Goal: Communication & Community: Ask a question

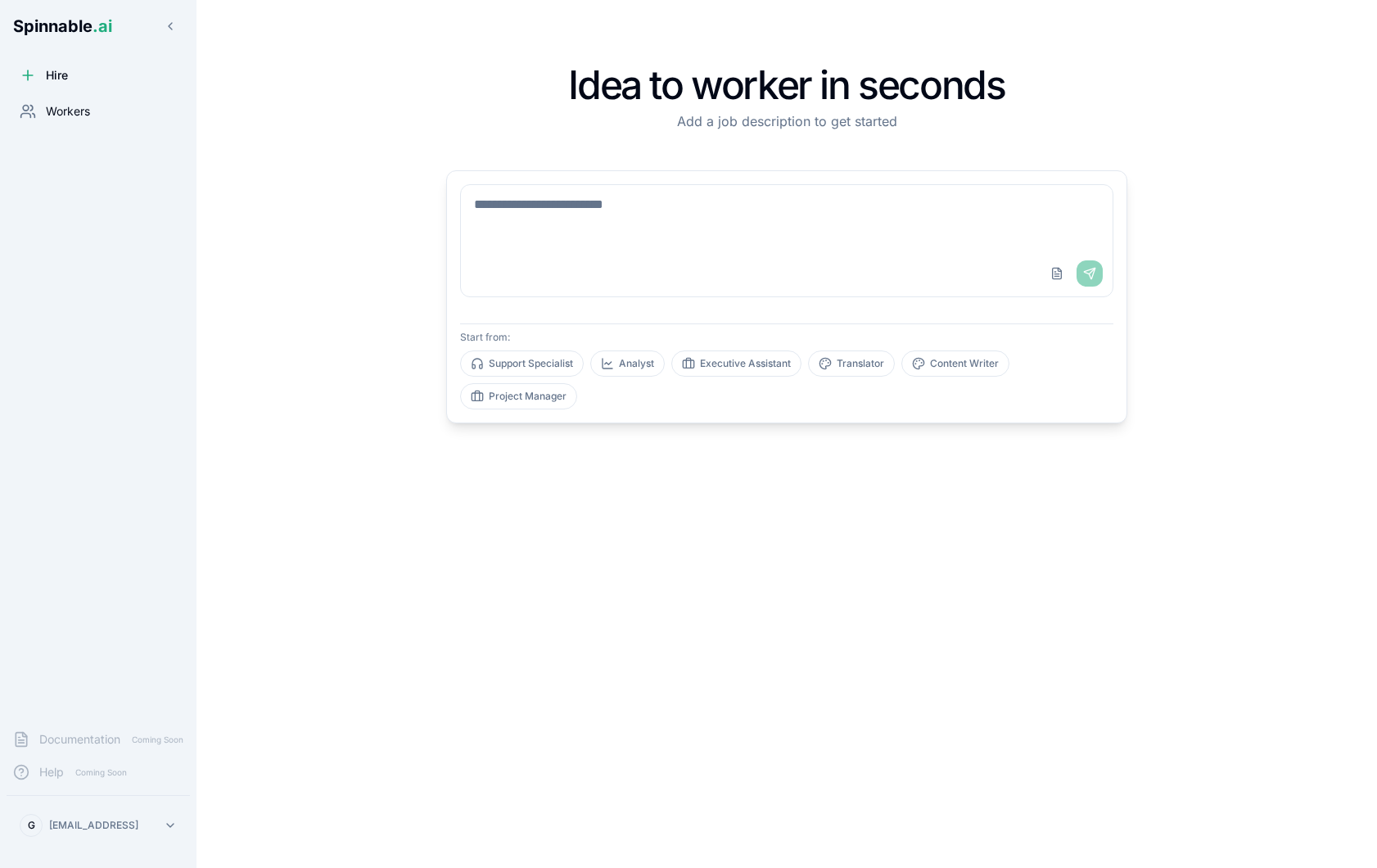
click at [92, 108] on div "Workers" at bounding box center [98, 111] width 183 height 32
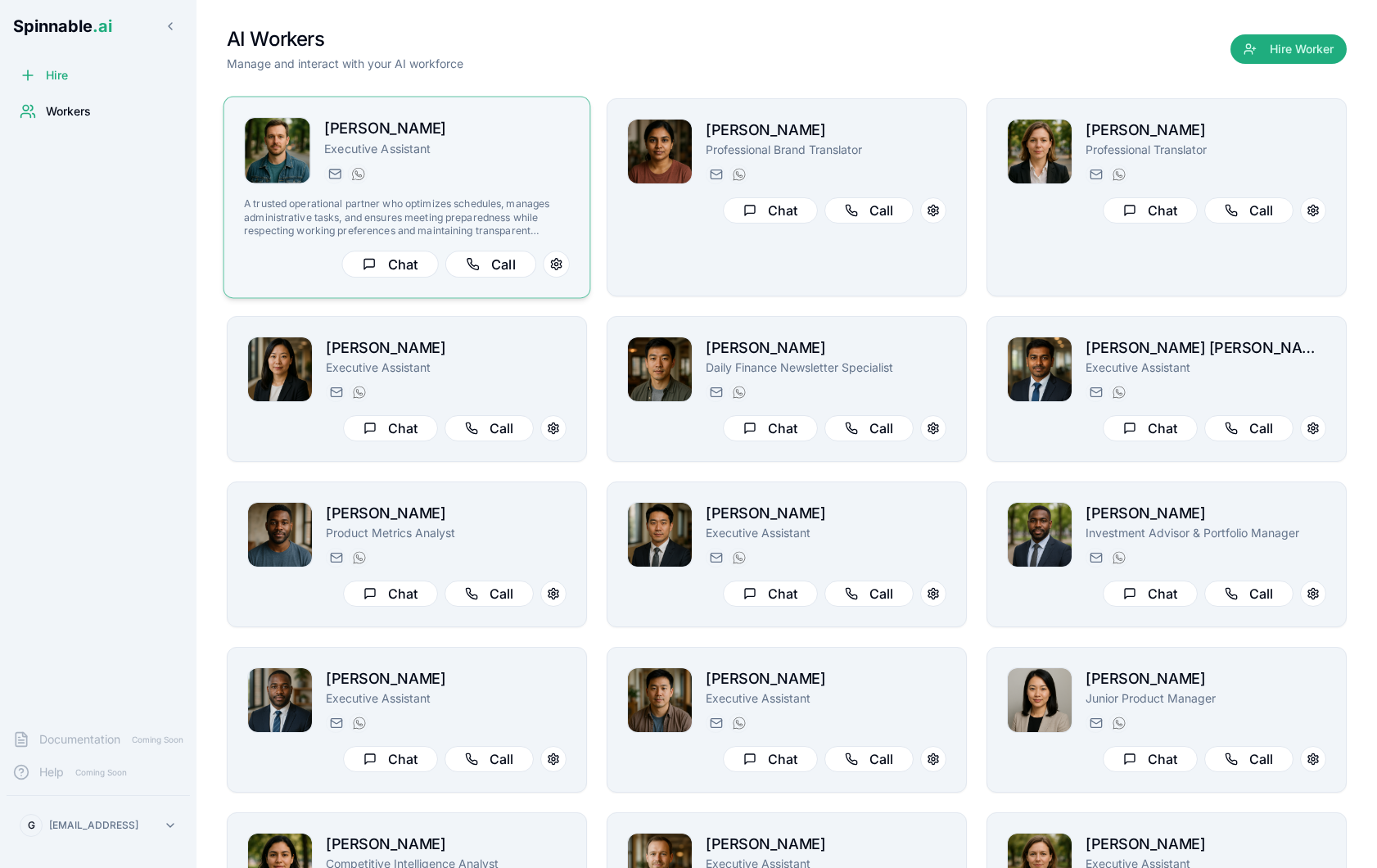
click at [576, 171] on div "[PERSON_NAME] Executive Assistant [PERSON_NAME][EMAIL_ADDRESS][PERSON_NAME] [PH…" at bounding box center [407, 197] width 367 height 202
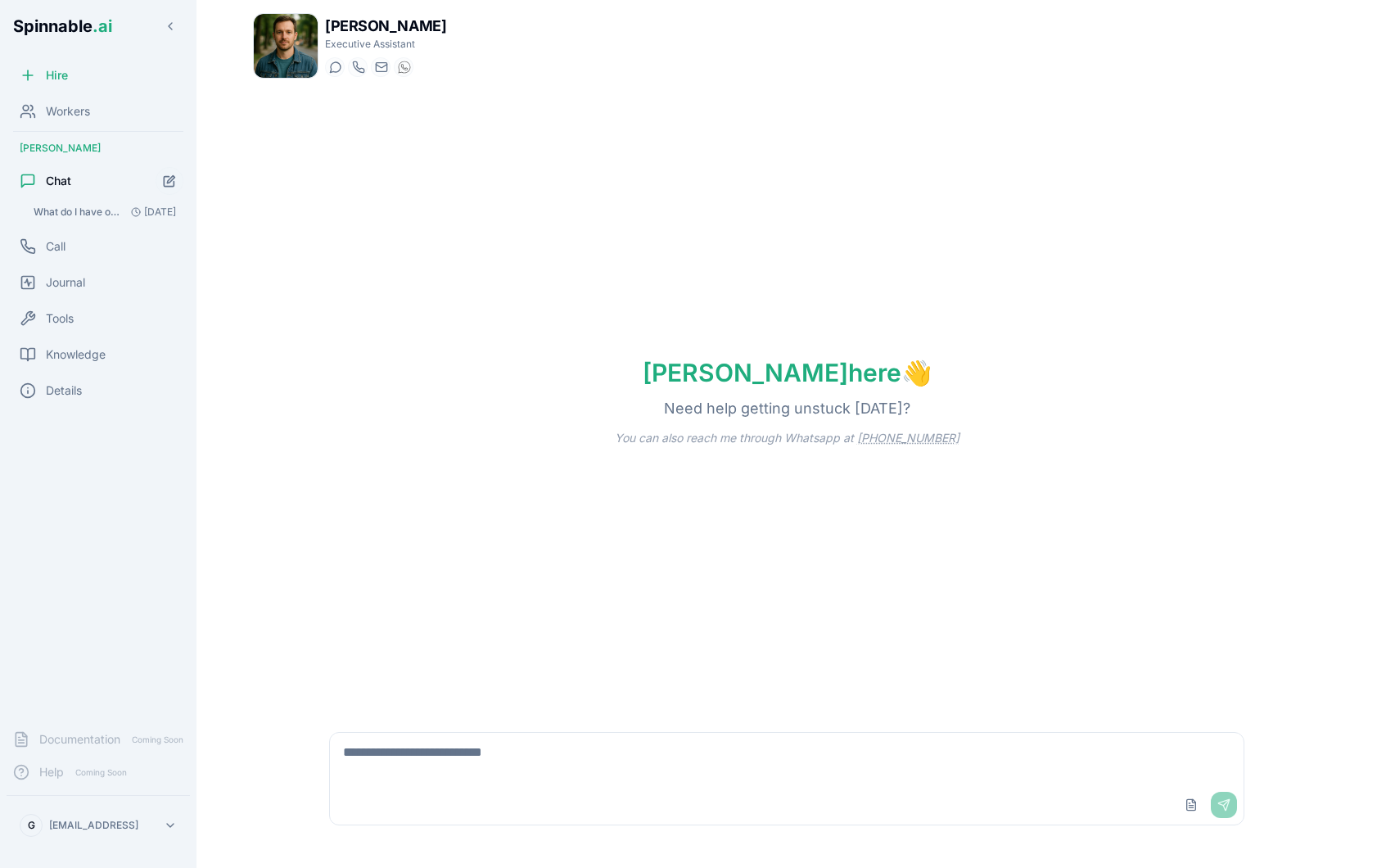
click at [517, 751] on textarea at bounding box center [786, 759] width 914 height 52
type textarea "******"
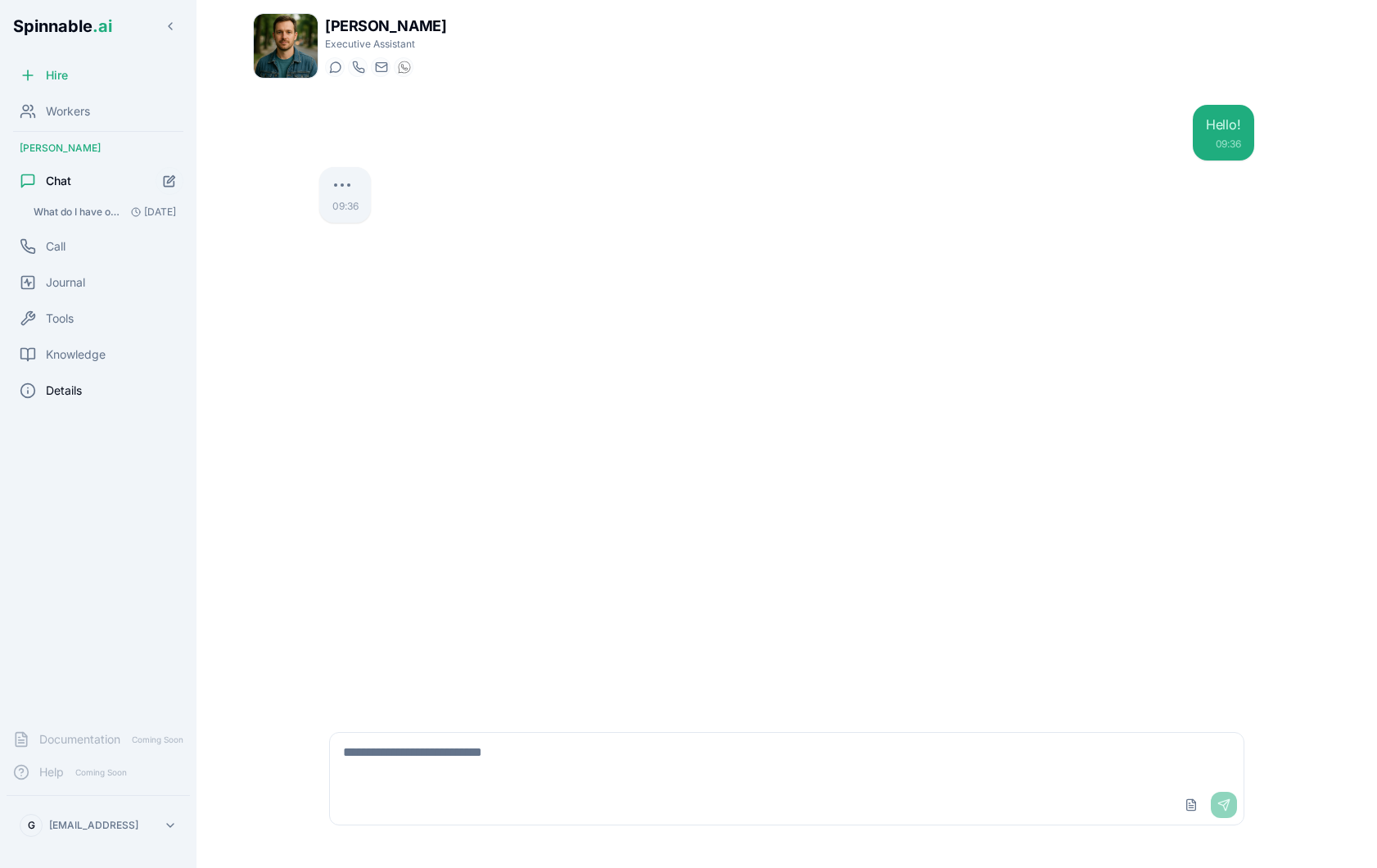
click at [92, 406] on div "Details" at bounding box center [98, 390] width 183 height 32
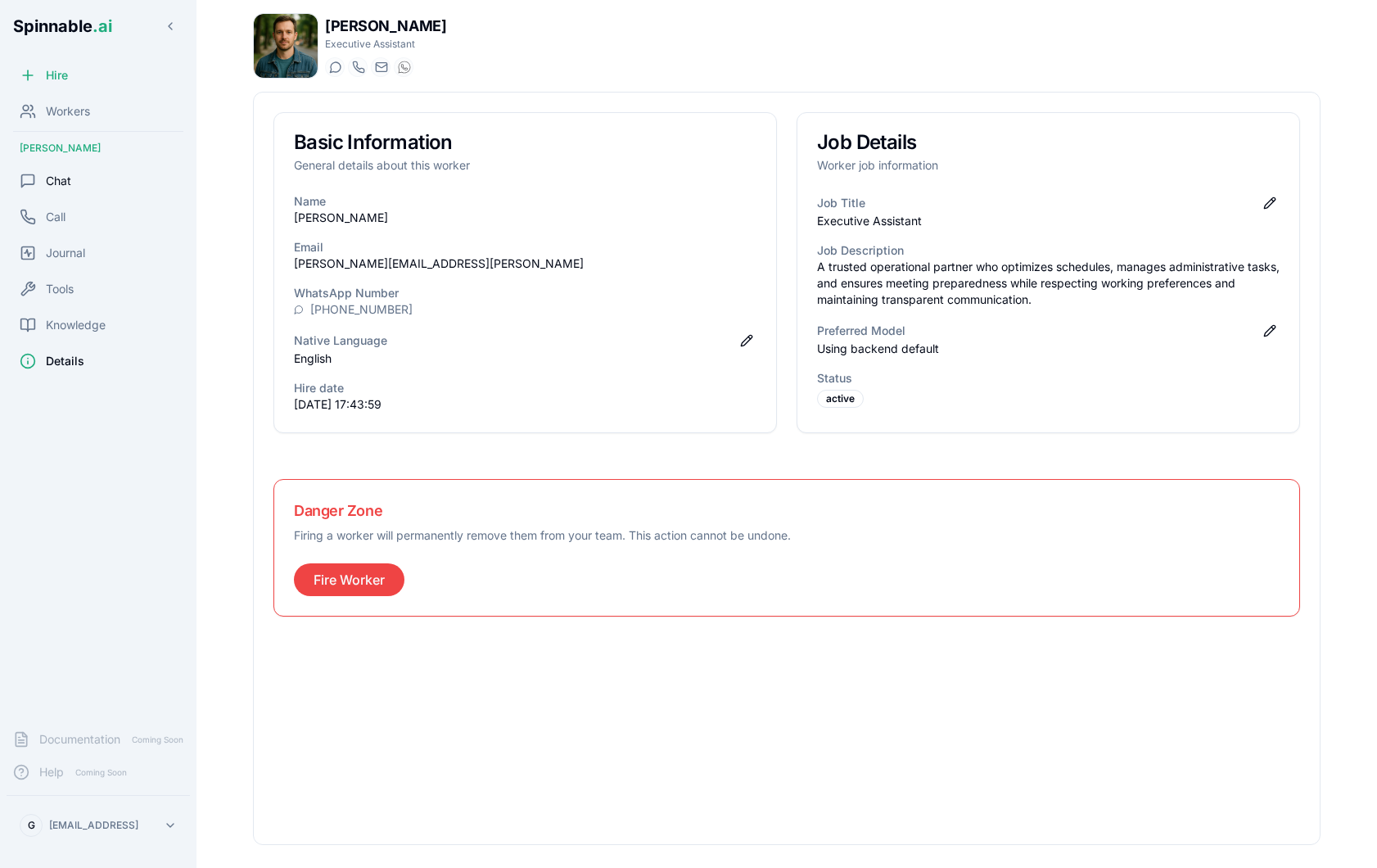
click at [94, 177] on div "Chat" at bounding box center [98, 181] width 183 height 32
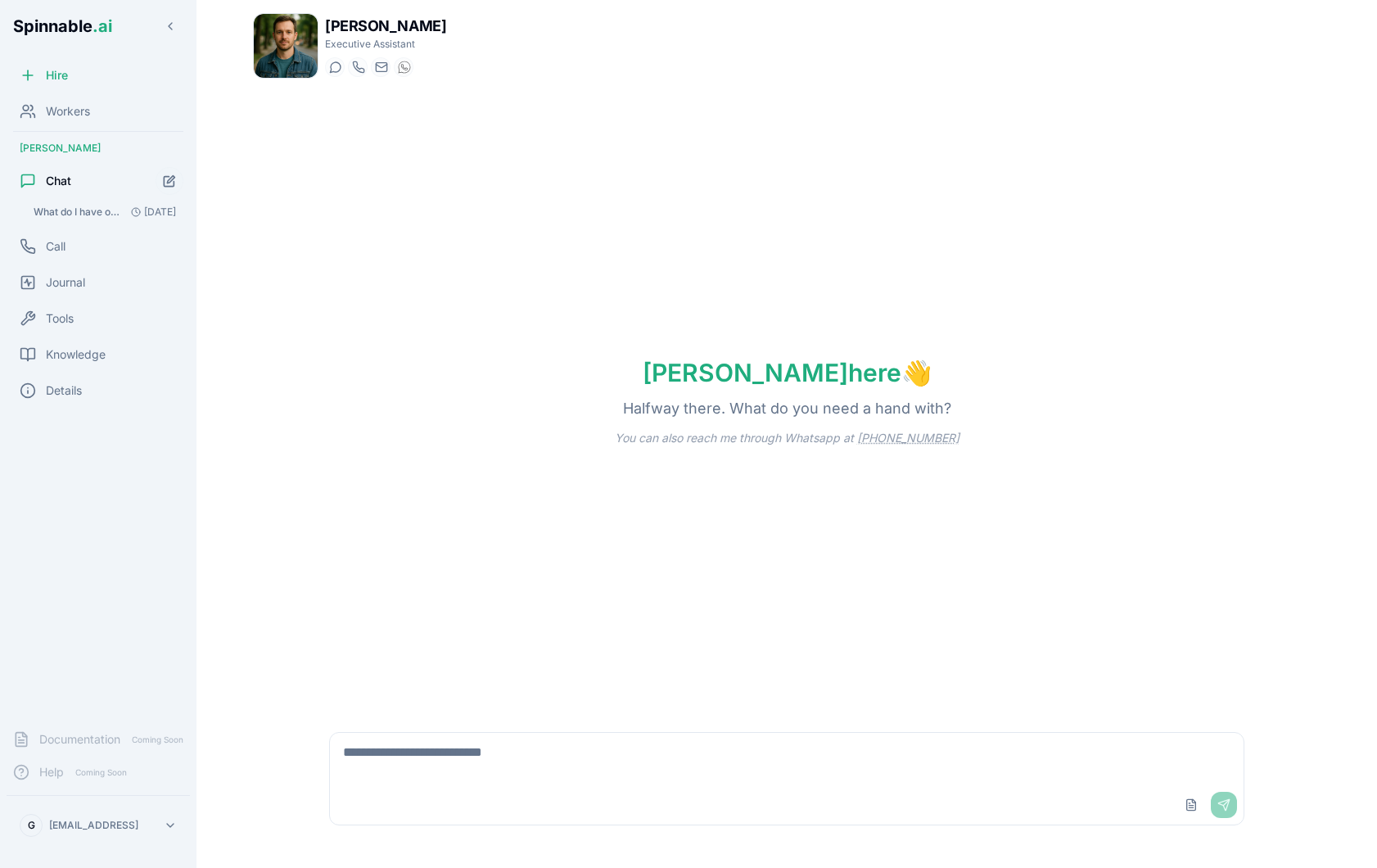
click at [481, 750] on textarea at bounding box center [786, 759] width 914 height 52
click at [490, 767] on textarea at bounding box center [786, 759] width 914 height 52
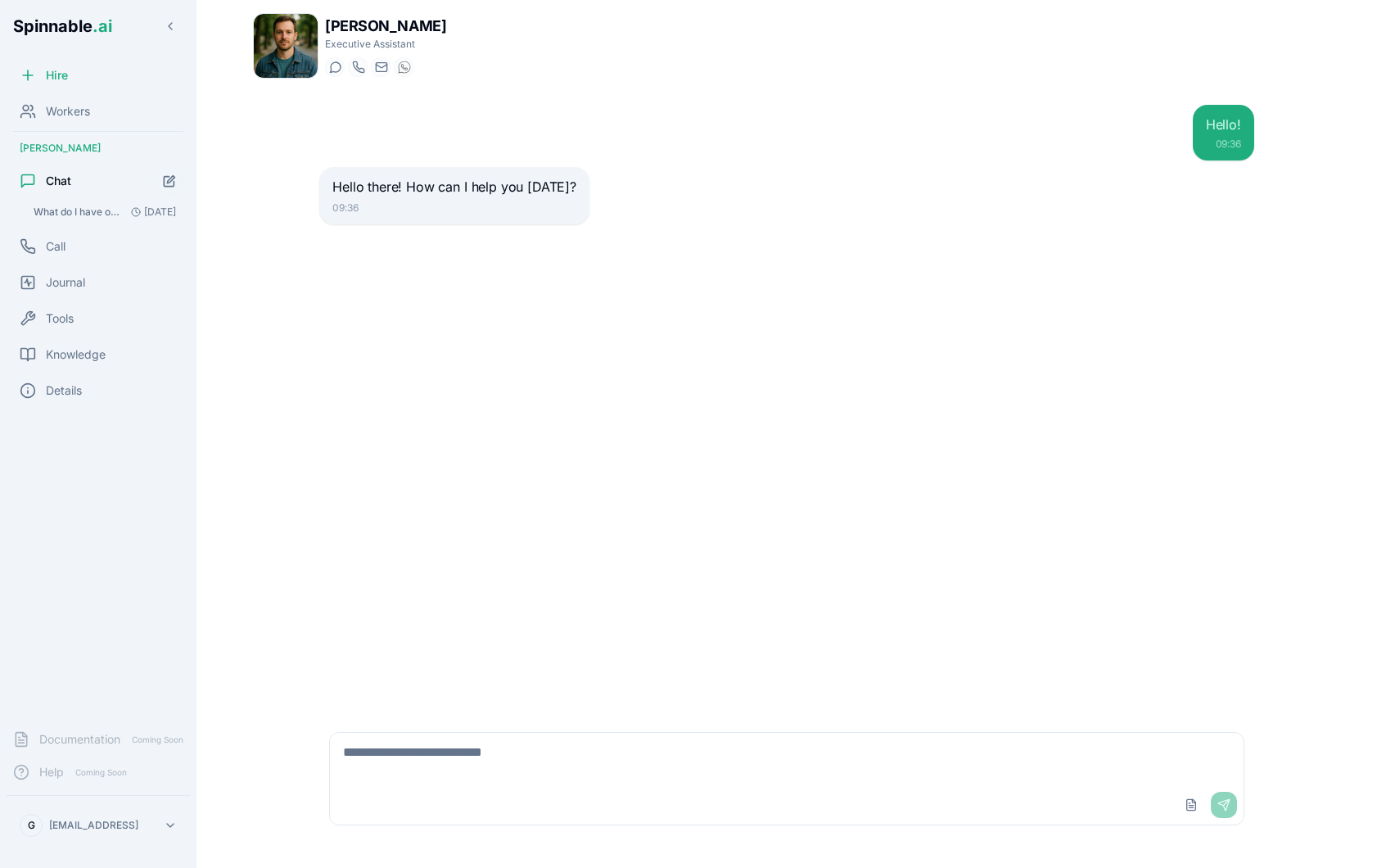
click at [469, 775] on textarea at bounding box center [786, 759] width 914 height 52
type textarea "*"
type textarea "**********"
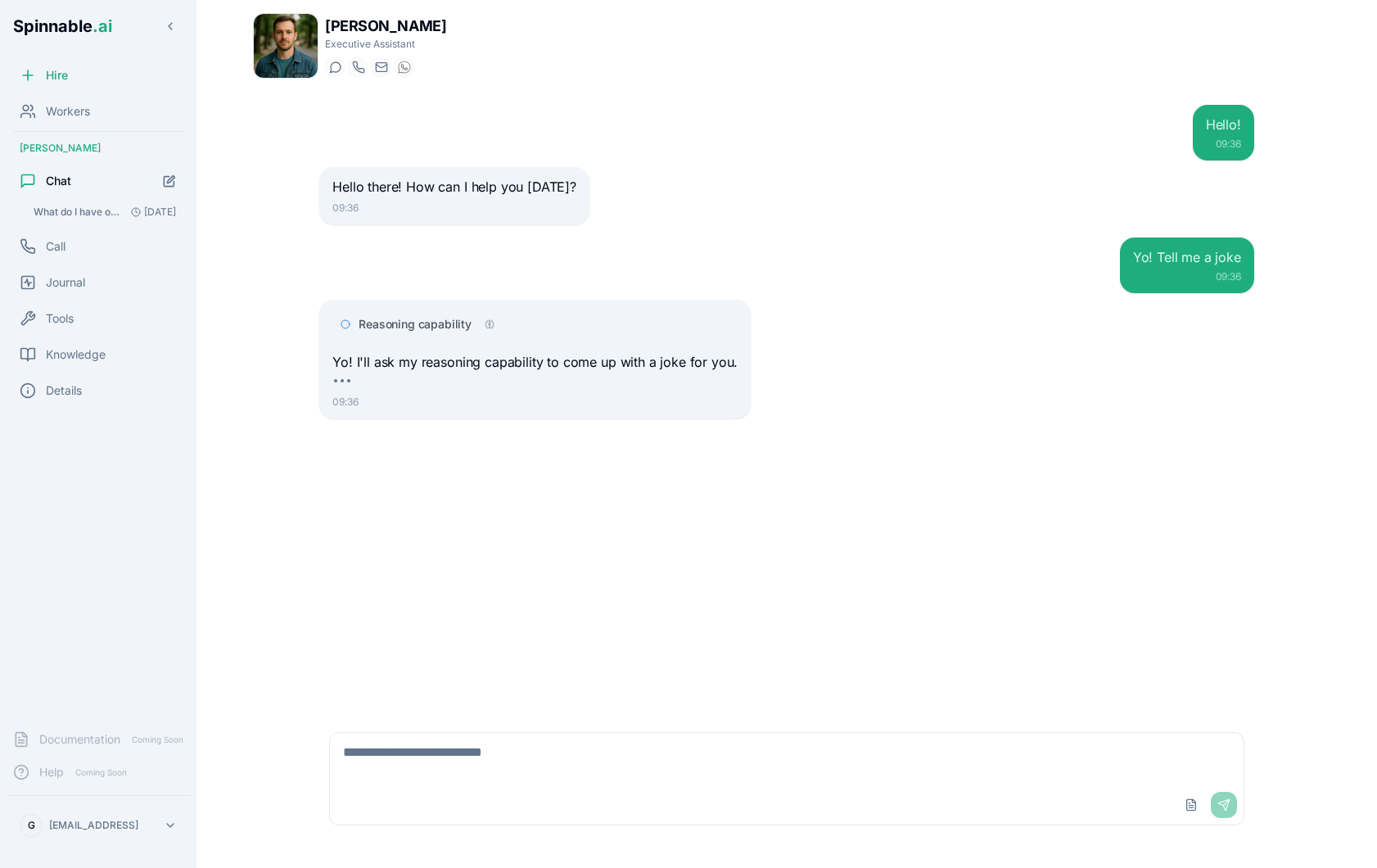
click at [422, 361] on p "Yo! I'll ask my reasoning capability to come up with a joke for you." at bounding box center [535, 363] width 405 height 22
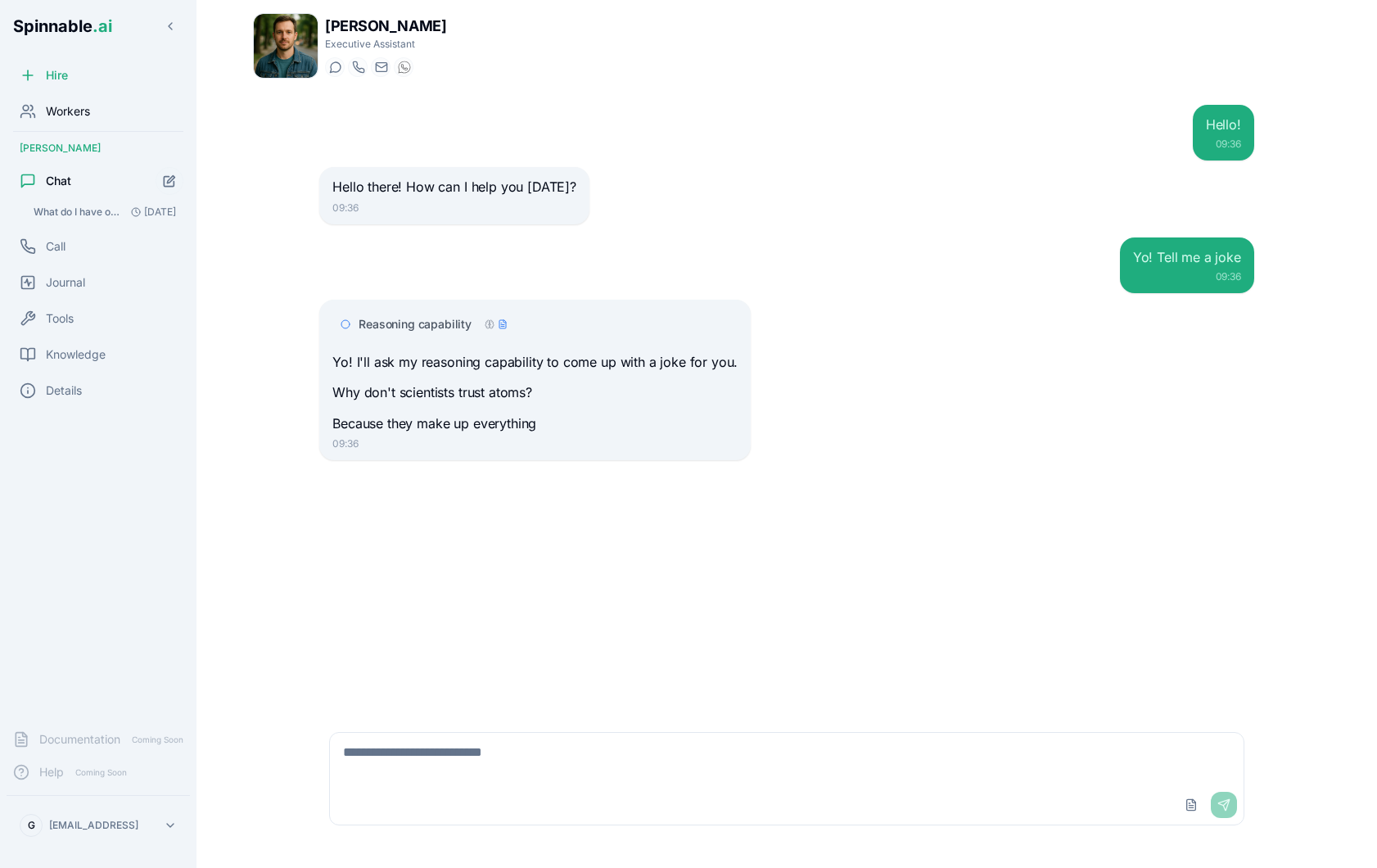
click at [97, 117] on div "Workers" at bounding box center [98, 111] width 183 height 32
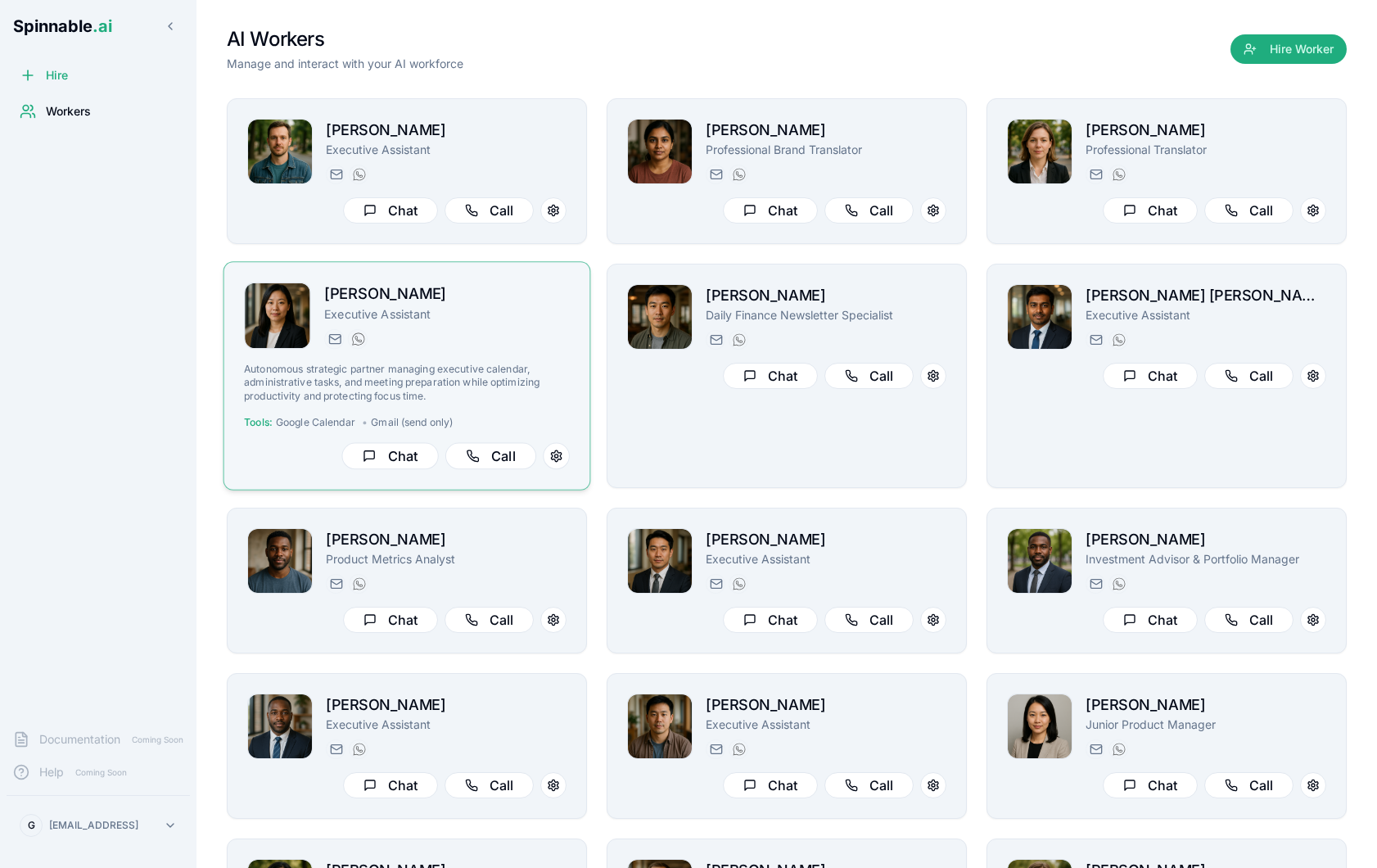
click at [548, 307] on p "Executive Assistant" at bounding box center [447, 314] width 246 height 17
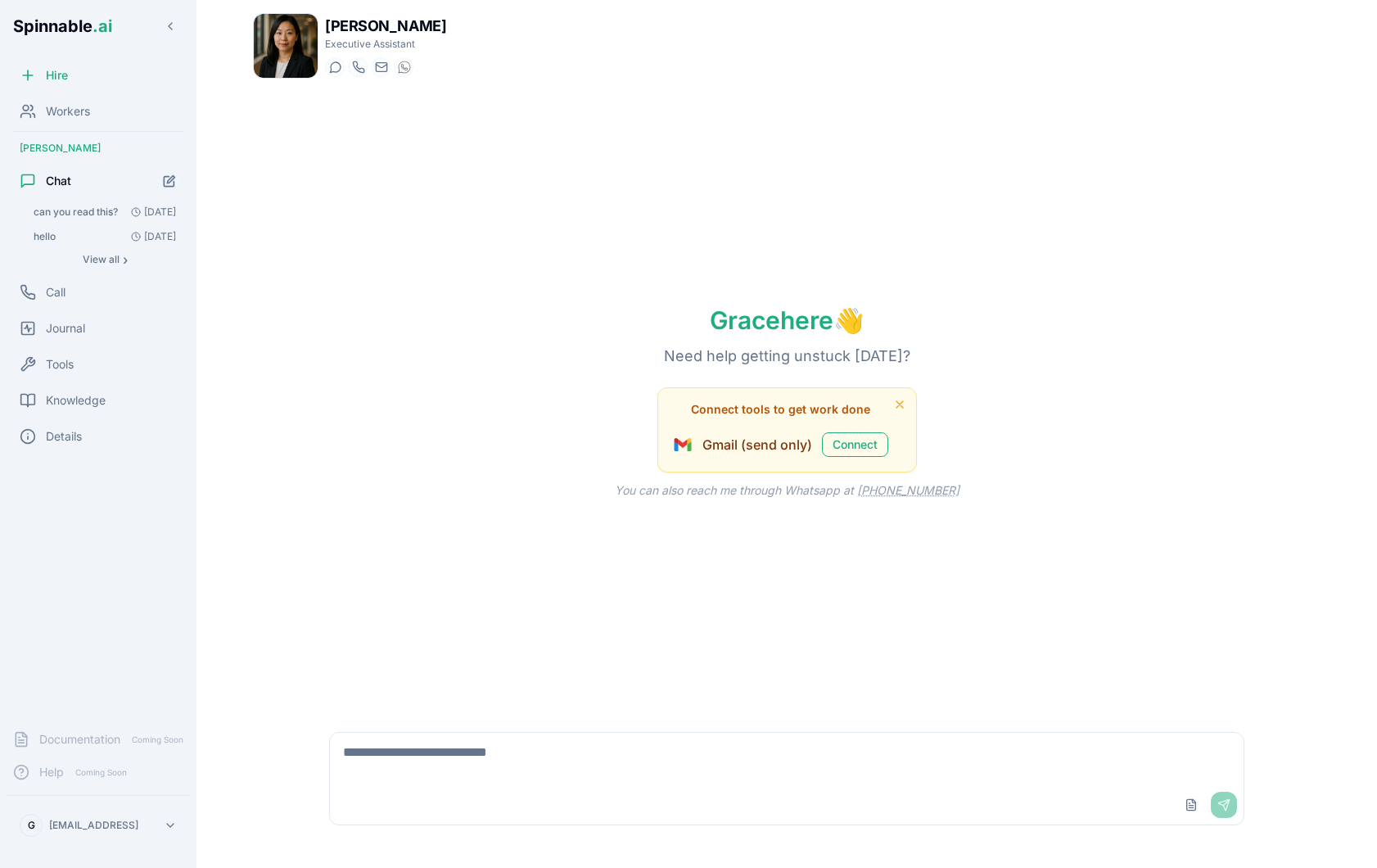
click at [417, 761] on textarea at bounding box center [786, 759] width 914 height 52
type textarea "*****"
